Goal: Task Accomplishment & Management: Manage account settings

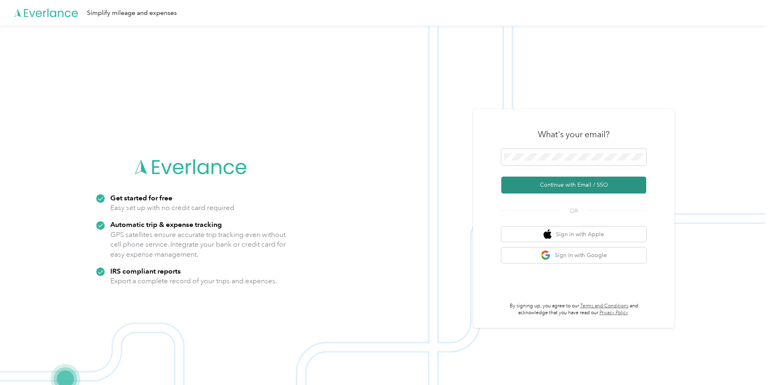
click at [574, 187] on button "Continue with Email / SSO" at bounding box center [573, 185] width 145 height 17
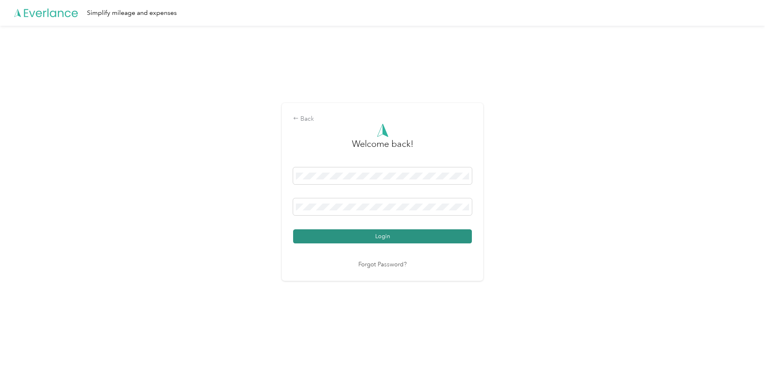
click at [363, 237] on button "Login" at bounding box center [382, 237] width 179 height 14
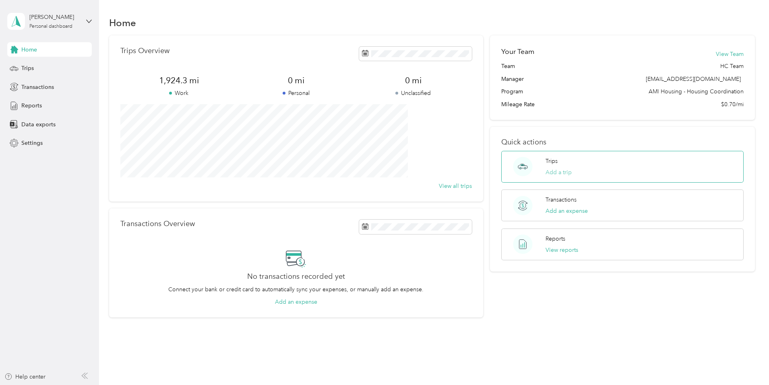
click at [546, 172] on button "Add a trip" at bounding box center [559, 172] width 26 height 8
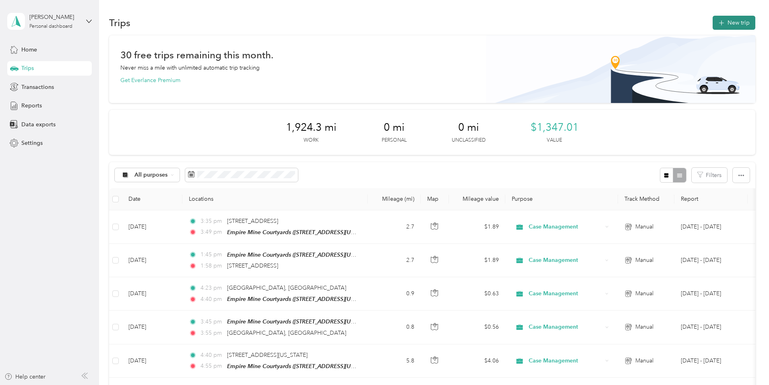
click at [713, 25] on button "New trip" at bounding box center [734, 23] width 43 height 14
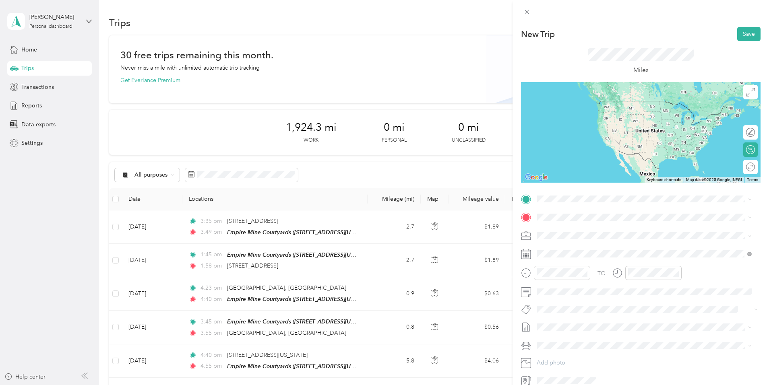
click at [584, 237] on div "TEAM Empire Mine Courtyards [STREET_ADDRESS][US_STATE]" at bounding box center [598, 234] width 92 height 20
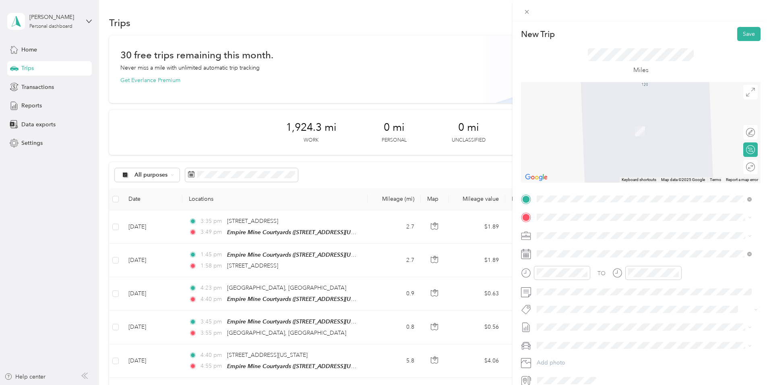
click at [573, 248] on span "[STREET_ADDRESS][US_STATE][US_STATE]" at bounding box center [607, 245] width 110 height 7
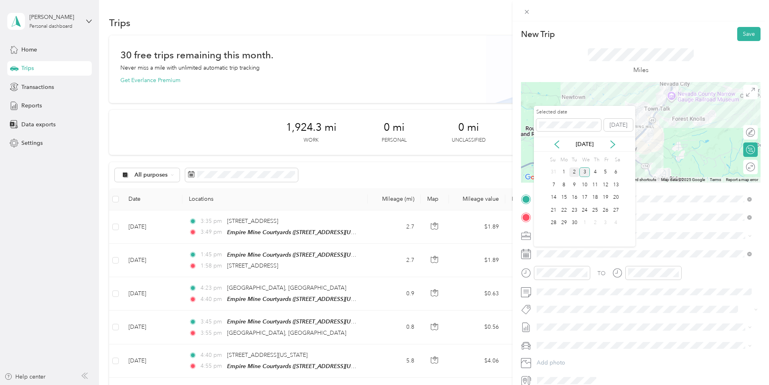
click at [573, 173] on div "2" at bounding box center [574, 173] width 10 height 10
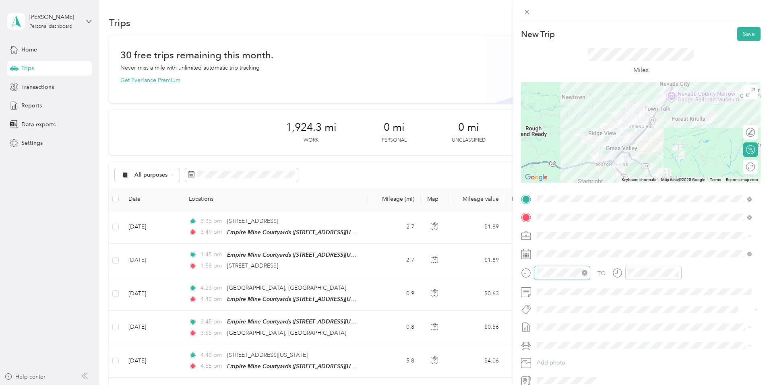
scroll to position [56, 0]
click at [546, 175] on div "01" at bounding box center [545, 176] width 19 height 11
click at [567, 188] on div "45" at bounding box center [567, 190] width 19 height 11
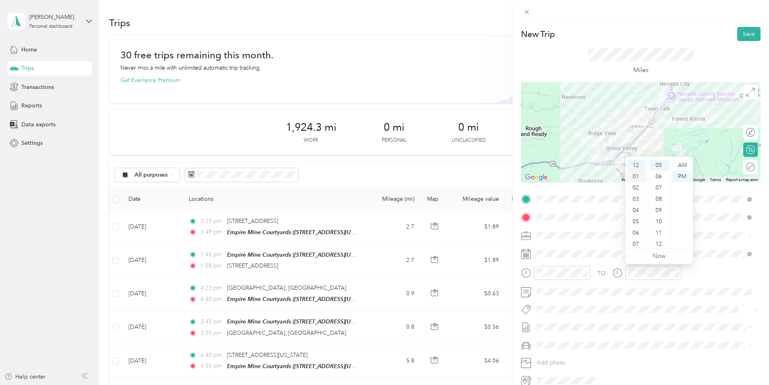
click at [634, 176] on div "01" at bounding box center [636, 176] width 19 height 11
click at [656, 229] on div "58" at bounding box center [659, 229] width 19 height 11
click at [549, 358] on span "[PERSON_NAME]'s" at bounding box center [564, 359] width 49 height 7
click at [741, 33] on button "Save" at bounding box center [748, 34] width 23 height 14
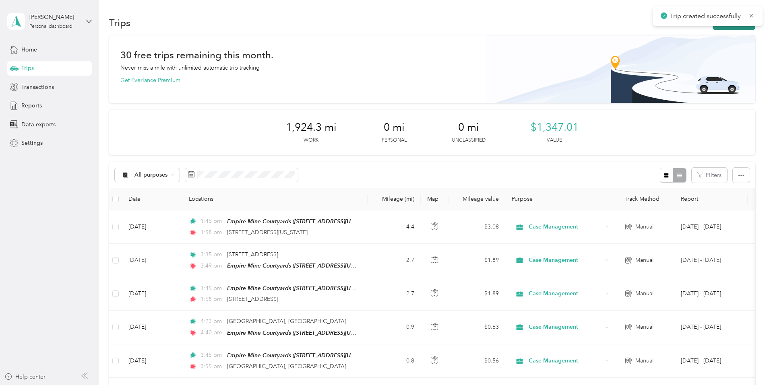
click at [713, 27] on button "New trip" at bounding box center [734, 23] width 43 height 14
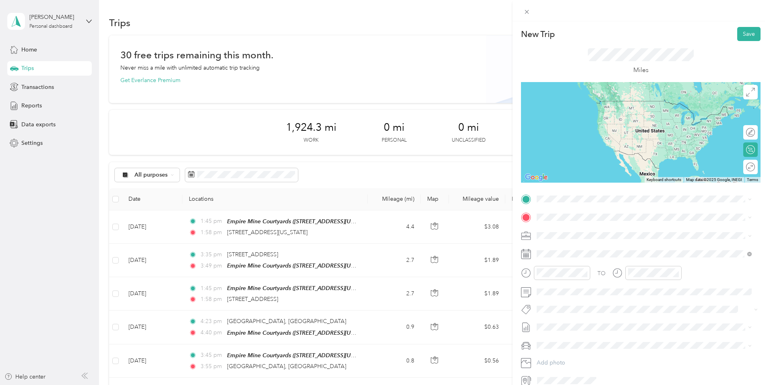
click at [574, 231] on span "[STREET_ADDRESS][US_STATE][US_STATE]" at bounding box center [607, 226] width 110 height 7
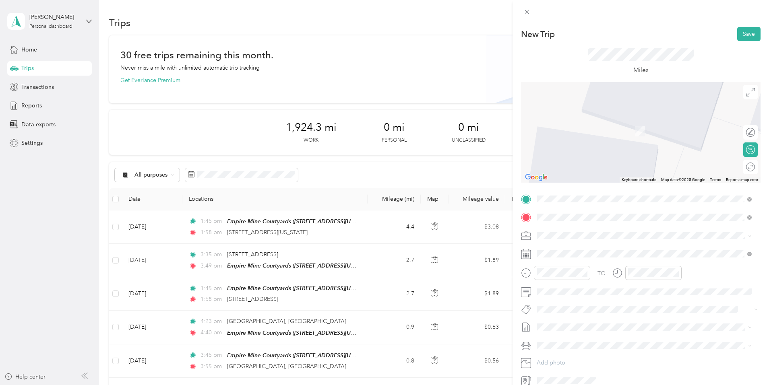
click at [578, 290] on span "Goldenchain Court [GEOGRAPHIC_DATA][US_STATE], [GEOGRAPHIC_DATA]" at bounding box center [626, 283] width 149 height 14
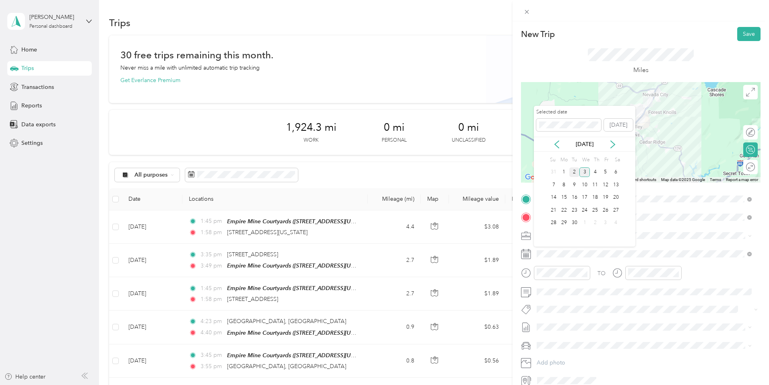
click at [575, 172] on div "2" at bounding box center [574, 173] width 10 height 10
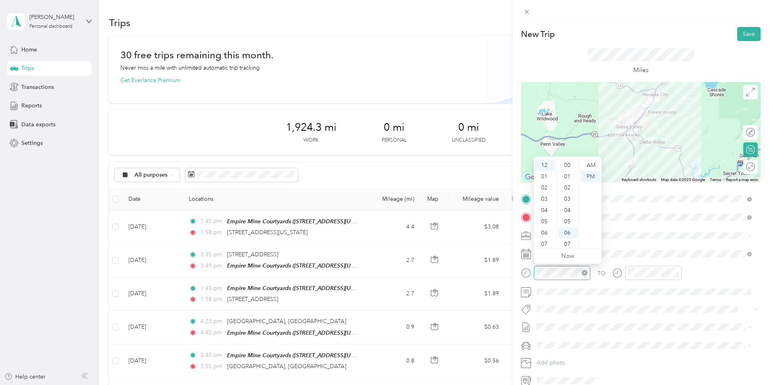
scroll to position [68, 0]
click at [542, 188] on div "02" at bounding box center [545, 187] width 19 height 11
click at [567, 191] on div "18" at bounding box center [567, 193] width 19 height 11
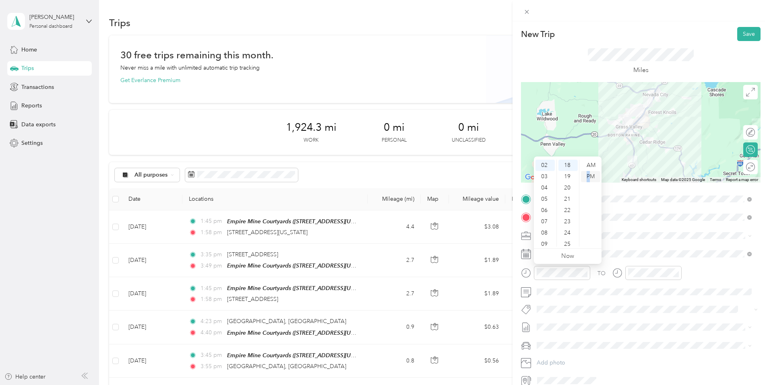
click at [589, 174] on div "PM" at bounding box center [590, 176] width 19 height 11
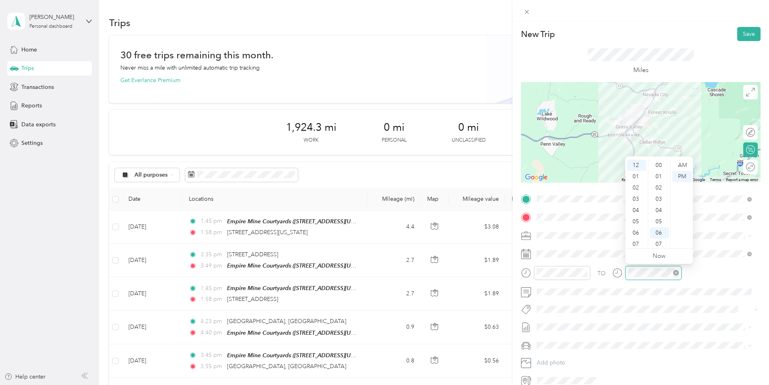
scroll to position [68, 0]
click at [636, 185] on div "02" at bounding box center [636, 187] width 19 height 11
click at [658, 171] on div "35" at bounding box center [659, 170] width 19 height 11
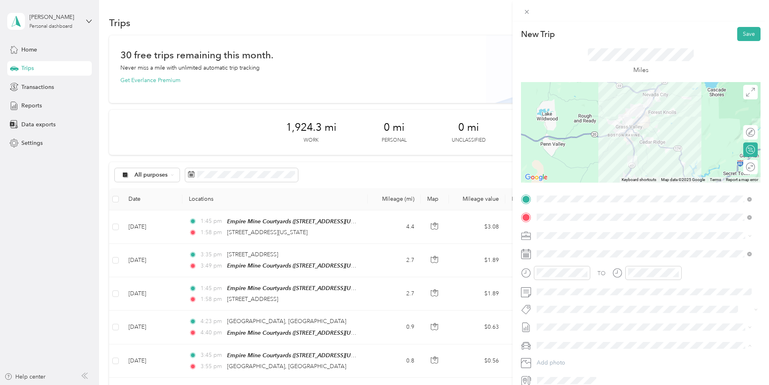
click at [551, 358] on span "[PERSON_NAME]'s" at bounding box center [564, 359] width 49 height 7
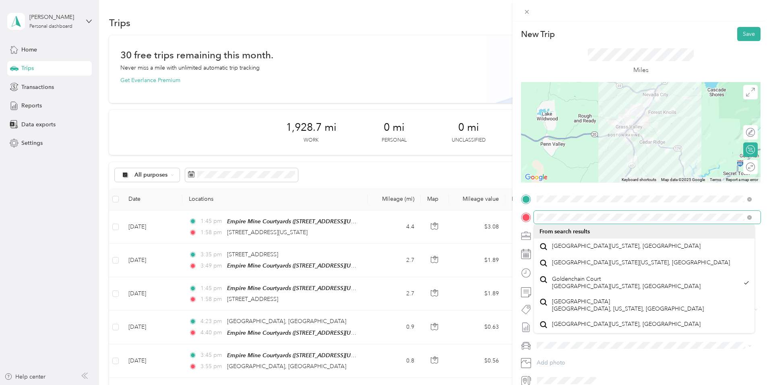
click at [528, 224] on div "TO Add photo" at bounding box center [641, 290] width 240 height 194
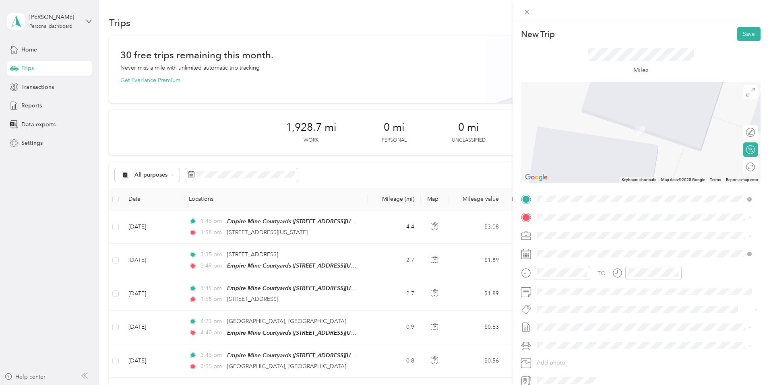
click at [585, 250] on span "[STREET_ADDRESS][US_STATE][US_STATE]" at bounding box center [607, 246] width 110 height 7
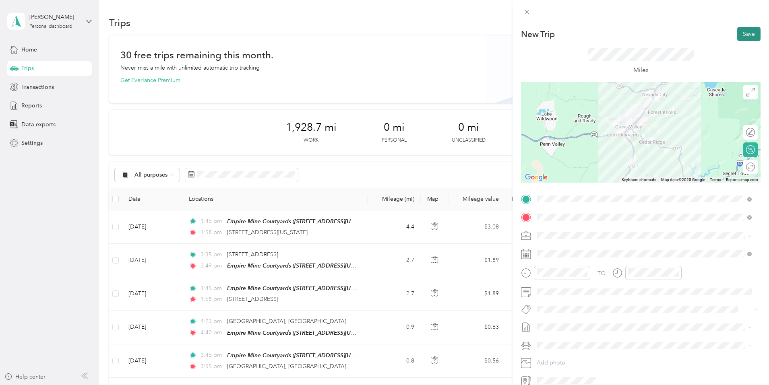
click at [746, 32] on button "Save" at bounding box center [748, 34] width 23 height 14
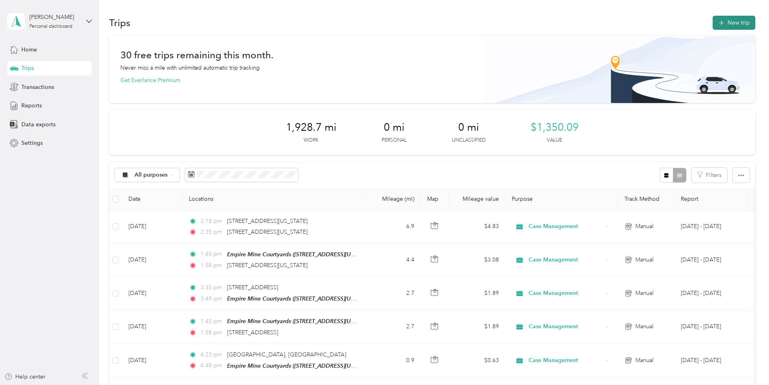
click at [713, 25] on button "New trip" at bounding box center [734, 23] width 43 height 14
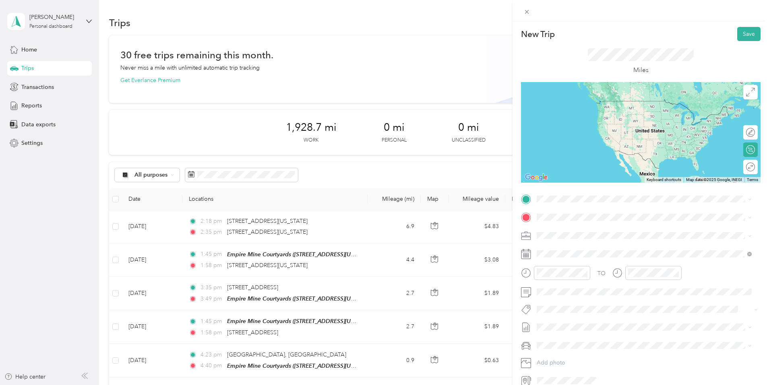
click at [585, 229] on span "[STREET_ADDRESS][US_STATE][US_STATE]" at bounding box center [607, 224] width 110 height 7
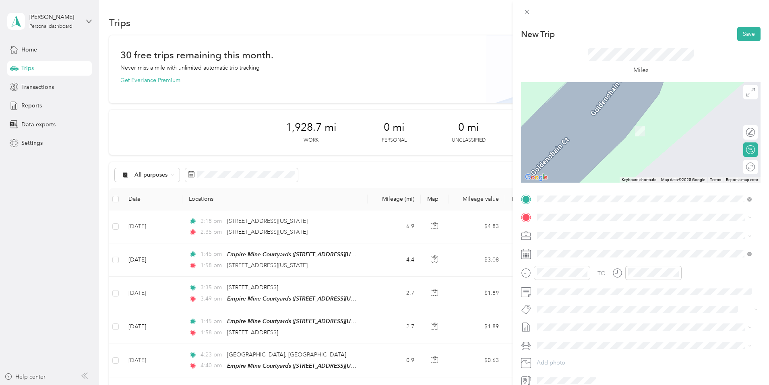
click at [573, 262] on div "TEAM Empire Mine Courtyards [STREET_ADDRESS][US_STATE]" at bounding box center [644, 251] width 209 height 23
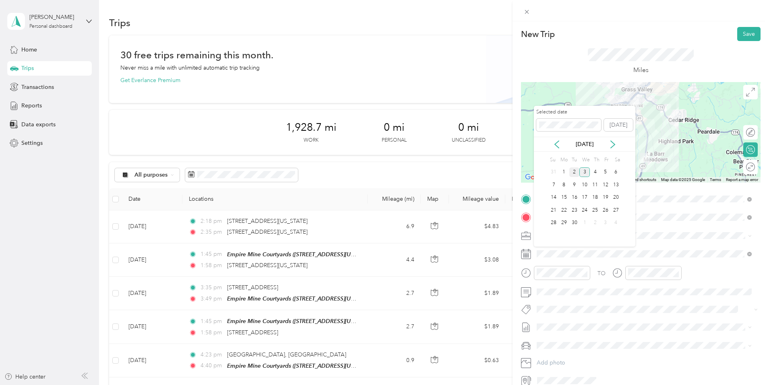
click at [574, 172] on div "2" at bounding box center [574, 173] width 10 height 10
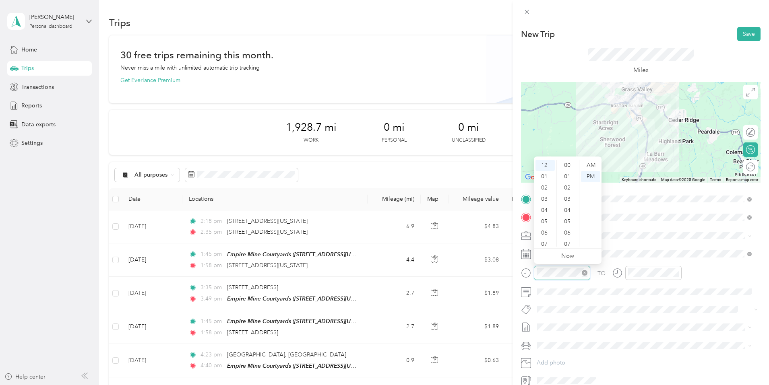
scroll to position [101, 0]
click at [544, 197] on div "03" at bounding box center [545, 199] width 19 height 11
click at [567, 165] on div "00" at bounding box center [567, 165] width 19 height 11
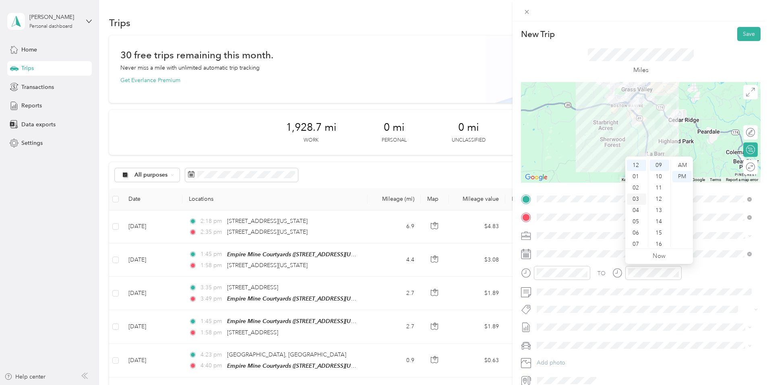
click at [635, 198] on div "03" at bounding box center [636, 199] width 19 height 11
click at [659, 179] on div "20" at bounding box center [659, 181] width 19 height 11
click at [548, 360] on li "[PERSON_NAME]'s" at bounding box center [644, 357] width 221 height 14
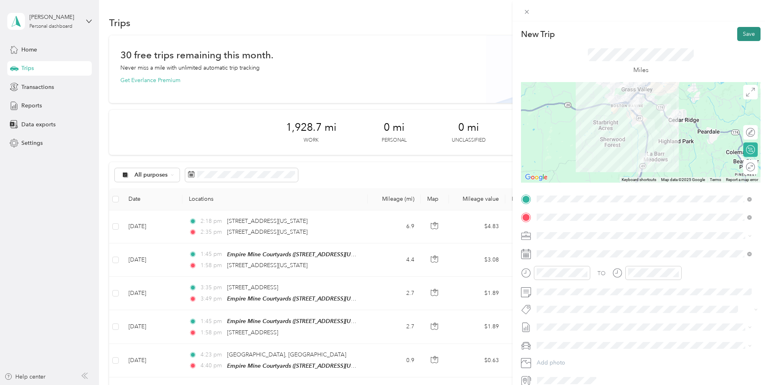
click at [746, 31] on button "Save" at bounding box center [748, 34] width 23 height 14
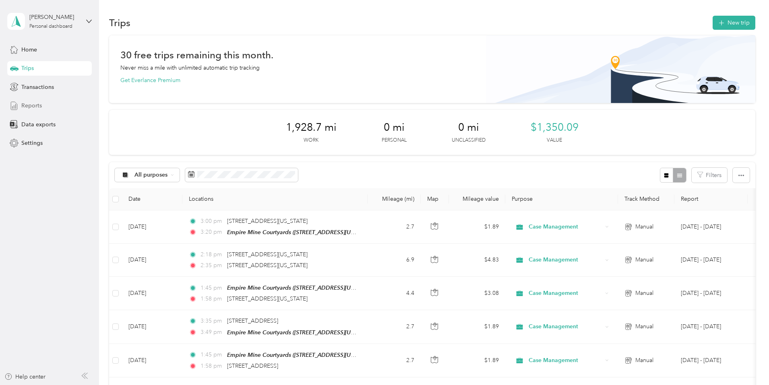
click at [39, 106] on span "Reports" at bounding box center [31, 105] width 21 height 8
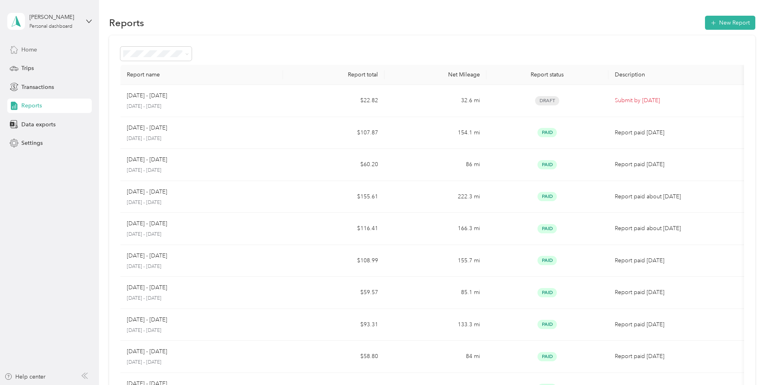
click at [25, 52] on span "Home" at bounding box center [29, 49] width 16 height 8
